Goal: Find specific page/section: Find specific page/section

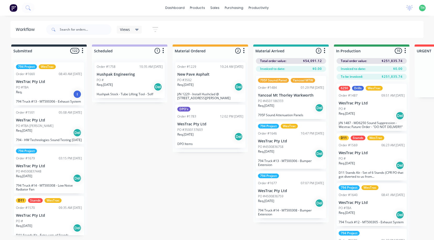
drag, startPoint x: 145, startPoint y: 167, endPoint x: 138, endPoint y: 140, distance: 28.0
click at [94, 27] on input "text" at bounding box center [86, 29] width 52 height 10
type input "generator belly pan"
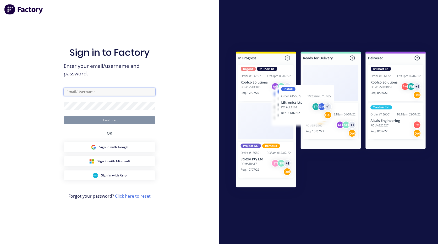
type input "[EMAIL_ADDRESS][PERSON_NAME][DOMAIN_NAME]"
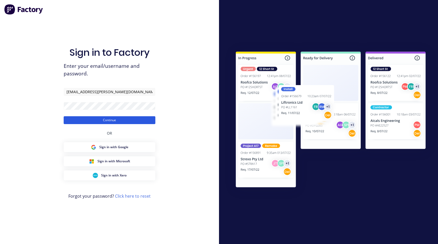
click at [109, 120] on button "Continue" at bounding box center [110, 120] width 92 height 8
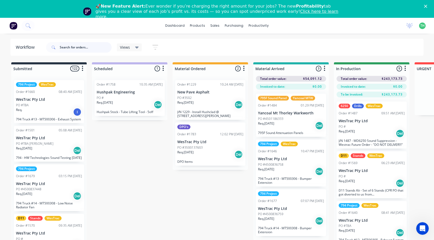
click at [91, 46] on input "text" at bounding box center [86, 47] width 52 height 10
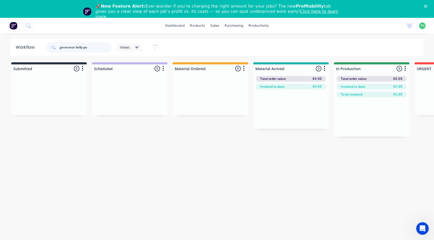
type input "generator belly pan"
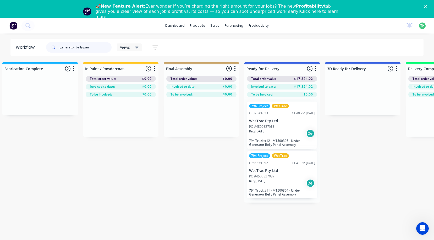
scroll to position [0, 750]
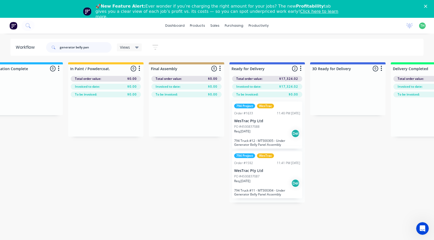
drag, startPoint x: 96, startPoint y: 46, endPoint x: 34, endPoint y: 46, distance: 62.1
click at [35, 46] on header "Workflow generator belly pan Views Save new view None (Default) edit 3D only ed…" at bounding box center [216, 47] width 413 height 17
